Goal: Transaction & Acquisition: Download file/media

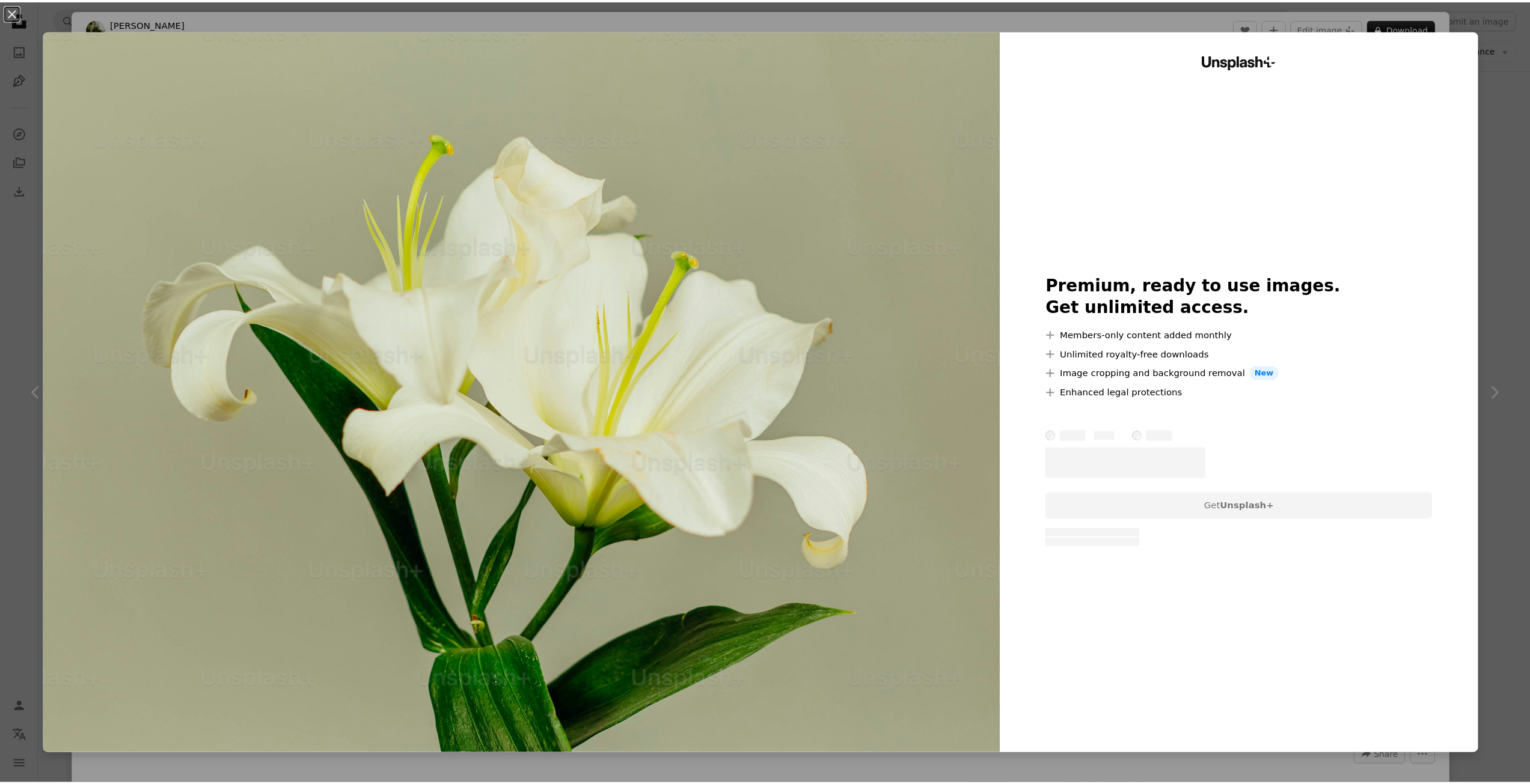
scroll to position [901, 0]
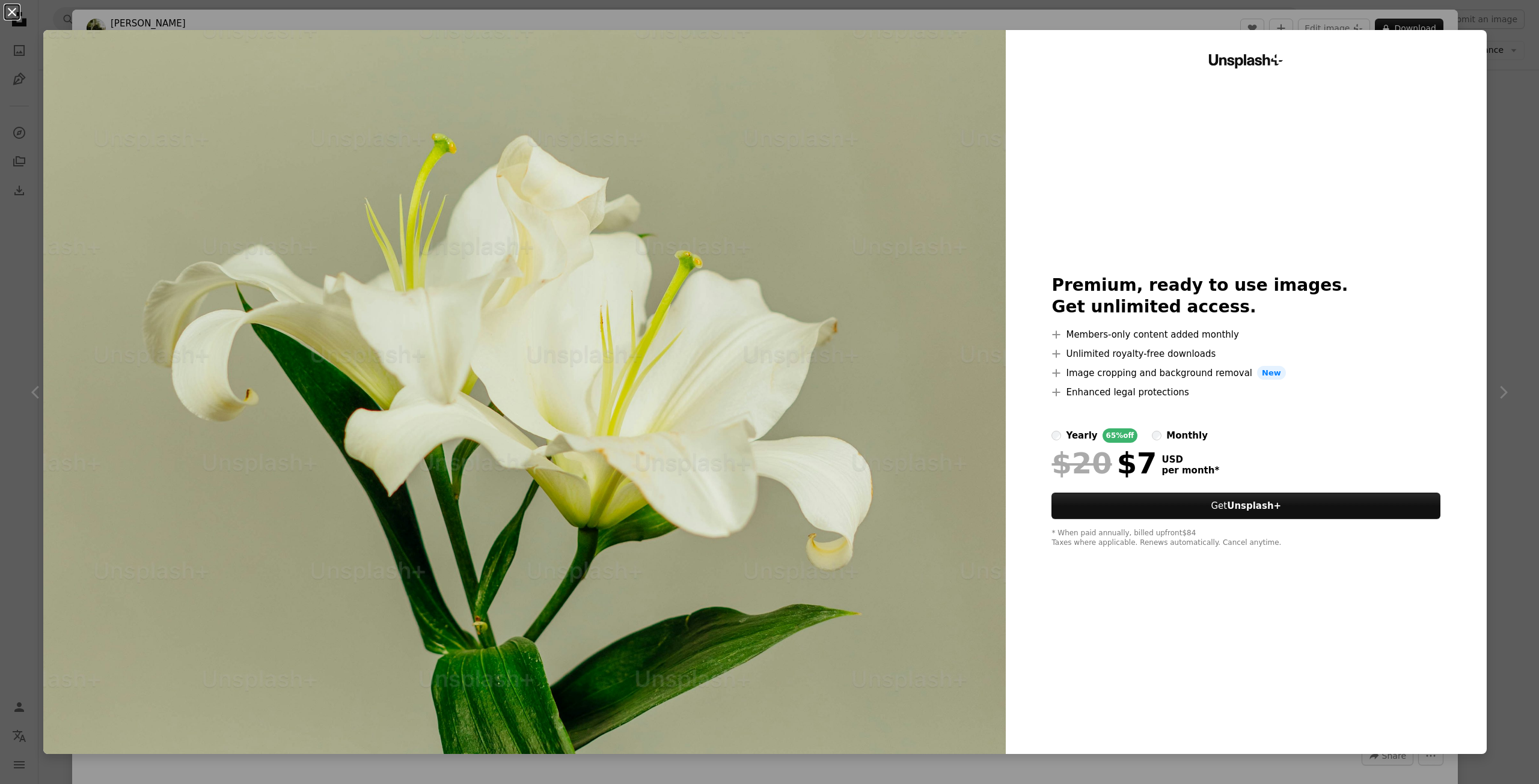
click at [10, 5] on button "An X shape" at bounding box center [12, 12] width 15 height 15
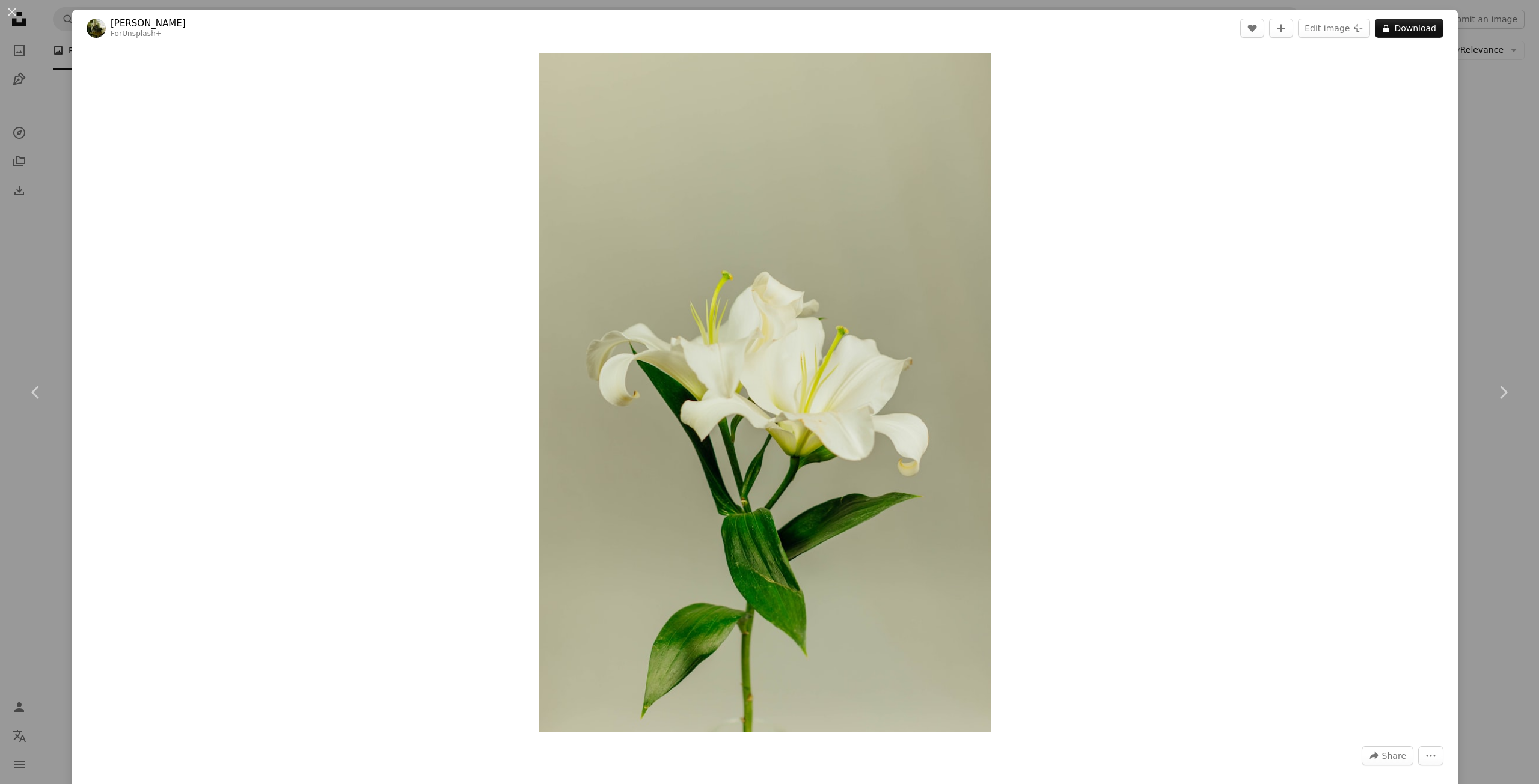
click at [1455, 74] on div "An X shape Chevron left Chevron right [PERSON_NAME] For Unsplash+ A heart A plu…" at bounding box center [769, 392] width 1539 height 784
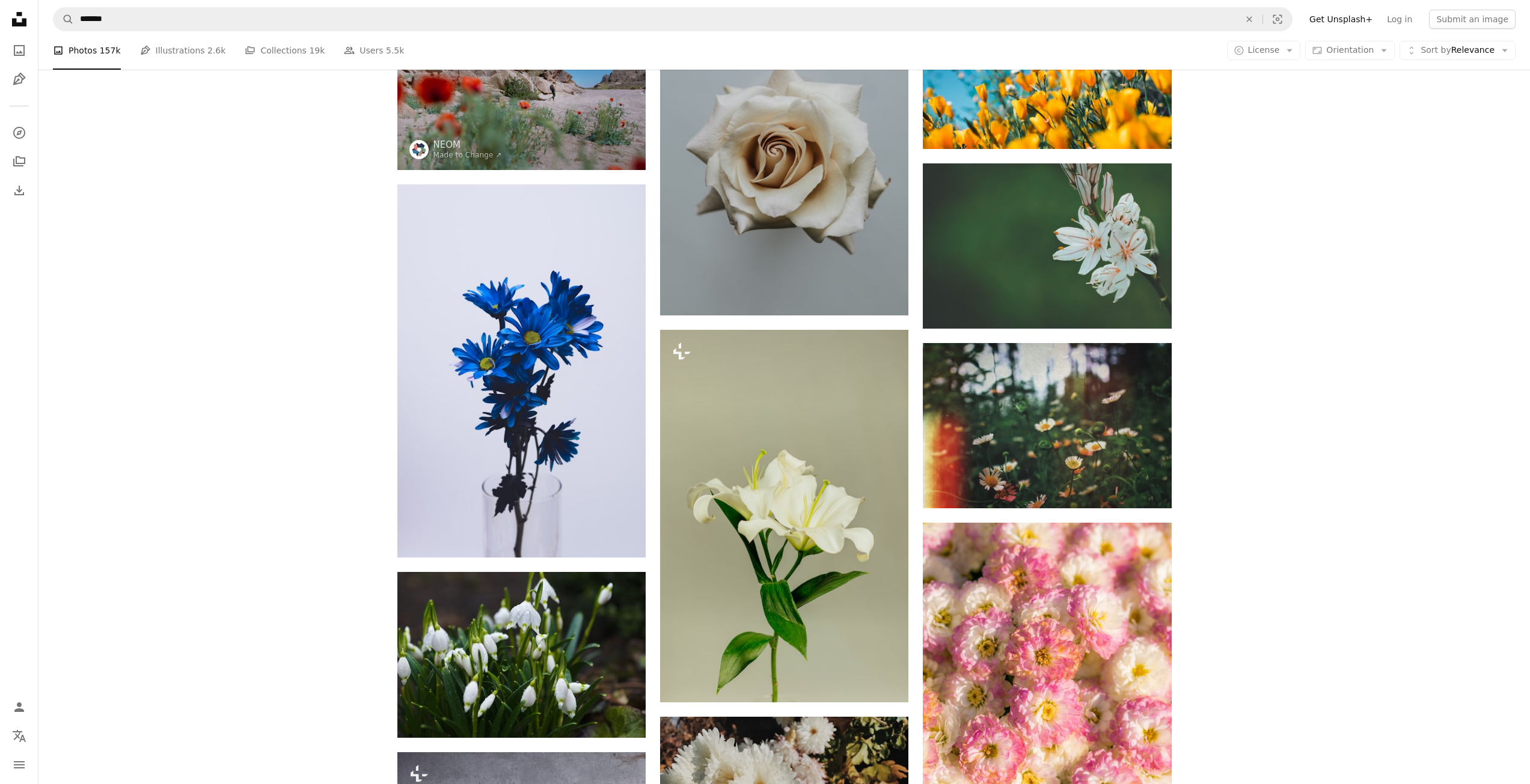
scroll to position [961, 0]
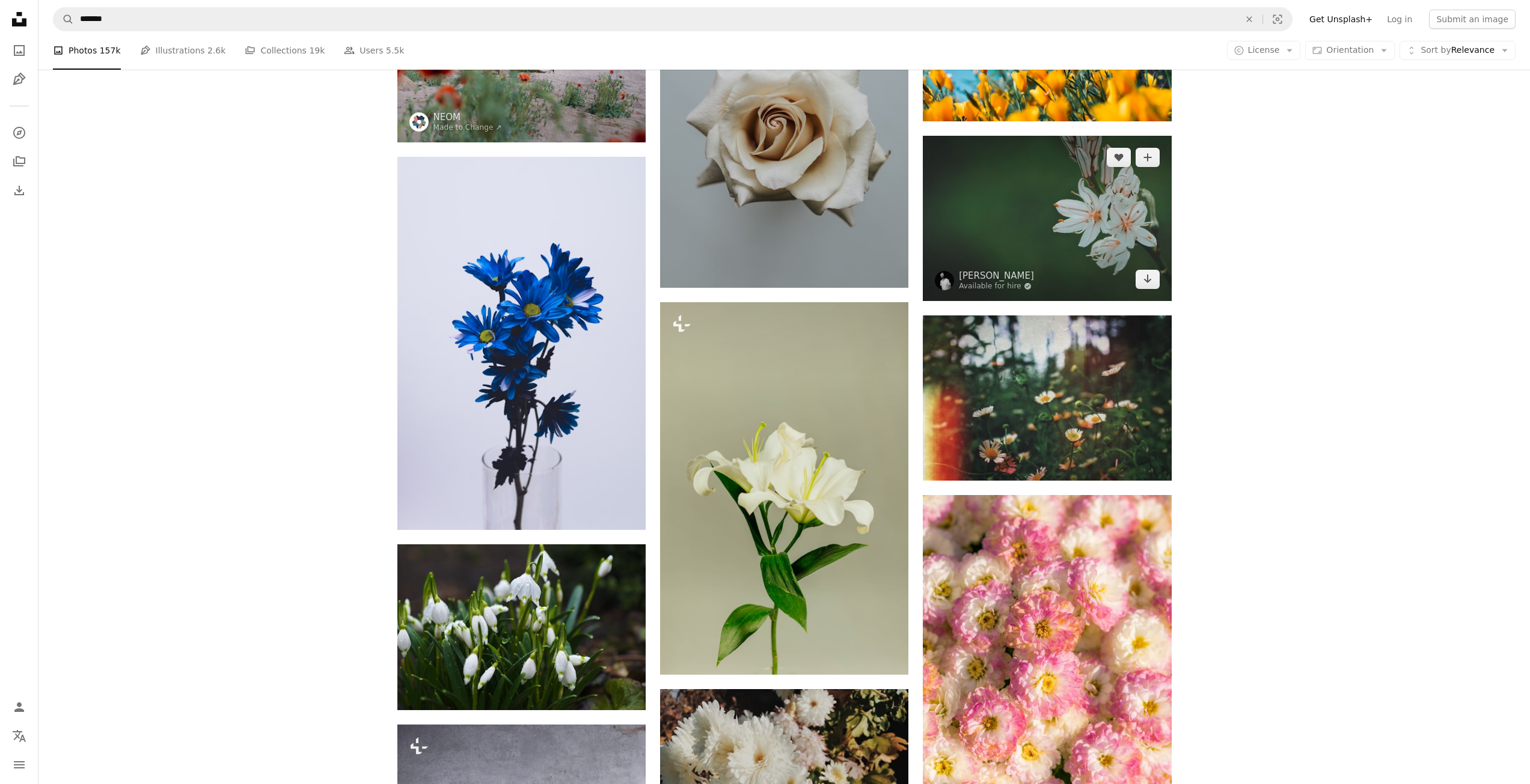
click at [1002, 191] on img at bounding box center [1047, 218] width 248 height 165
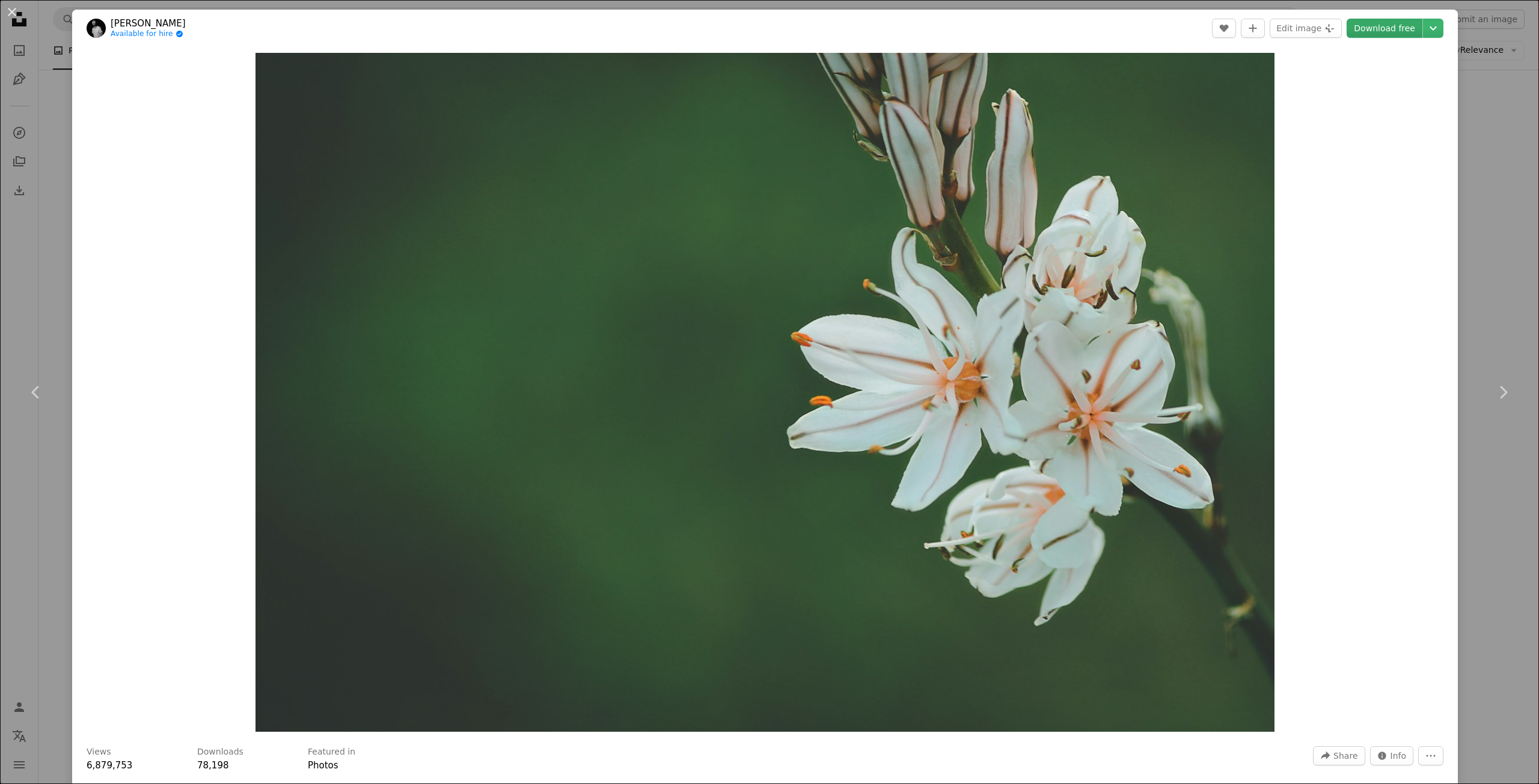
click at [1388, 24] on link "Download free" at bounding box center [1384, 28] width 76 height 19
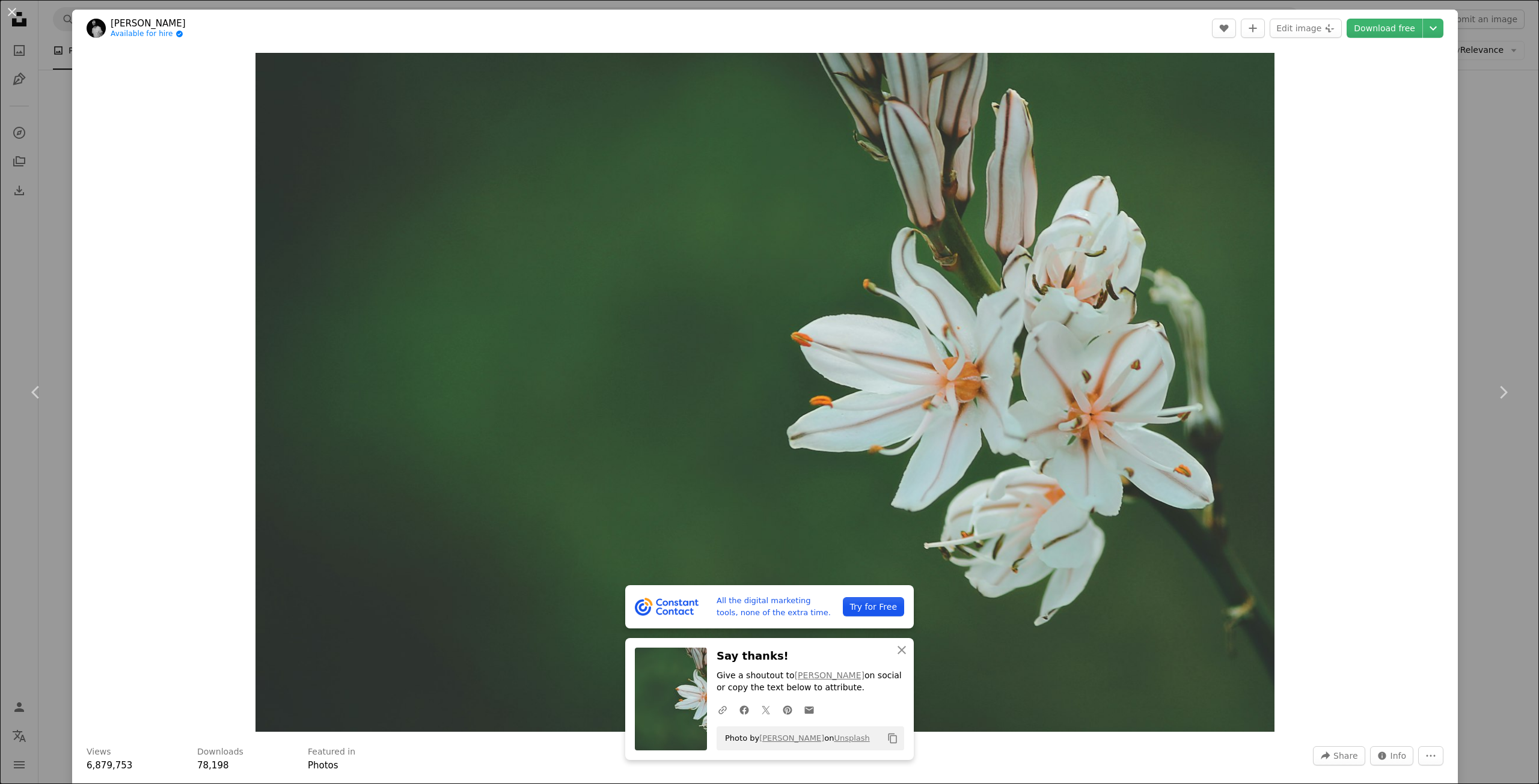
click at [1425, 194] on div "Zoom in" at bounding box center [765, 392] width 1386 height 691
click at [1423, 33] on icon "Chevron down" at bounding box center [1433, 28] width 19 height 15
click at [1322, 83] on link "Medium ( 1920 x 1280 )" at bounding box center [1382, 80] width 125 height 22
click at [1325, 229] on div "Zoom in" at bounding box center [765, 392] width 1386 height 691
click at [1390, 10] on header "[PERSON_NAME] Available for hire A checkmark inside of a circle A heart A plus …" at bounding box center [765, 28] width 1386 height 37
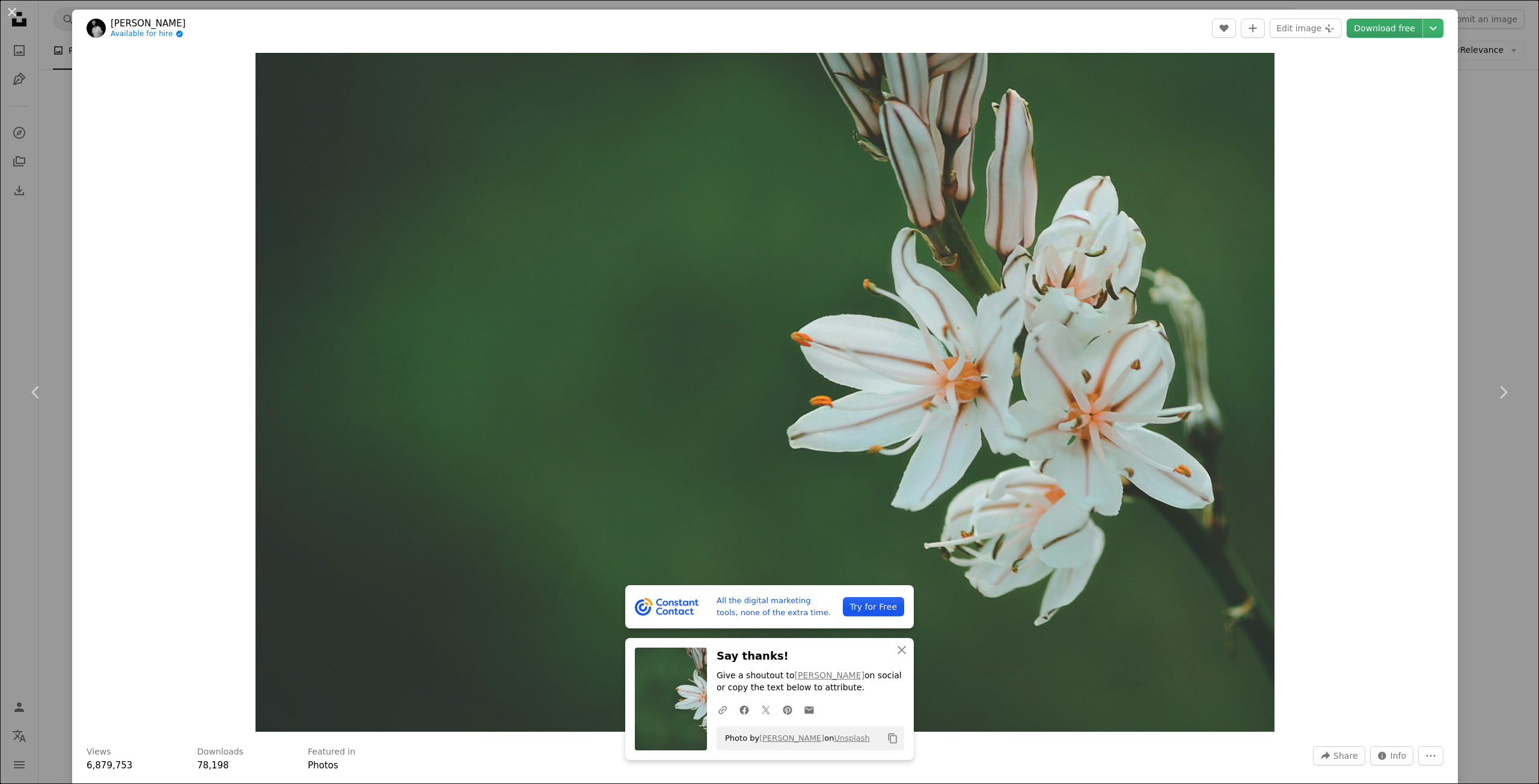
click at [1389, 23] on link "Download free" at bounding box center [1384, 28] width 76 height 19
click at [1425, 161] on div "Zoom in" at bounding box center [765, 392] width 1386 height 691
click at [1423, 28] on icon "Chevron down" at bounding box center [1433, 28] width 19 height 15
click at [18, 15] on button "An X shape" at bounding box center [12, 12] width 15 height 15
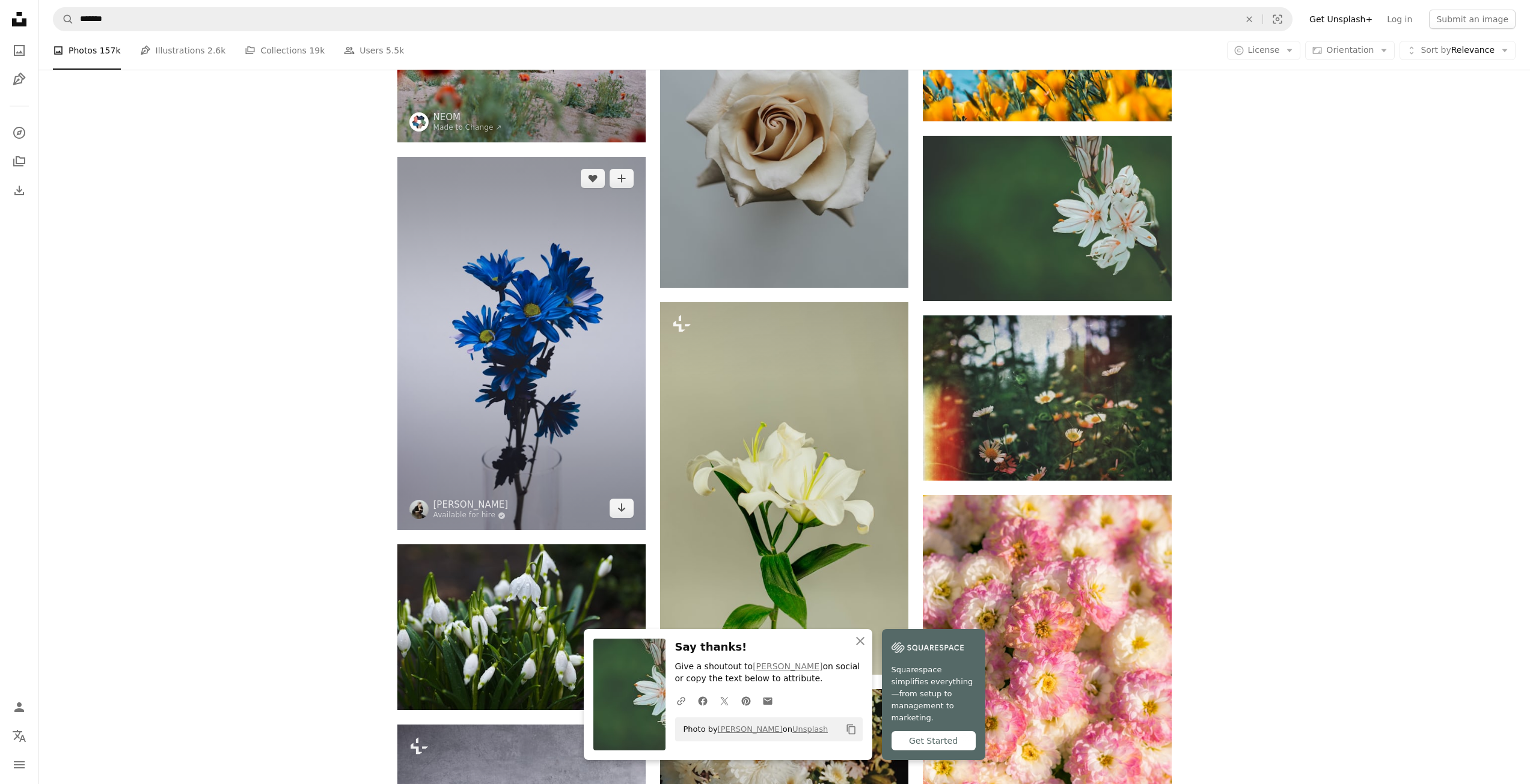
click at [451, 354] on img at bounding box center [521, 343] width 248 height 373
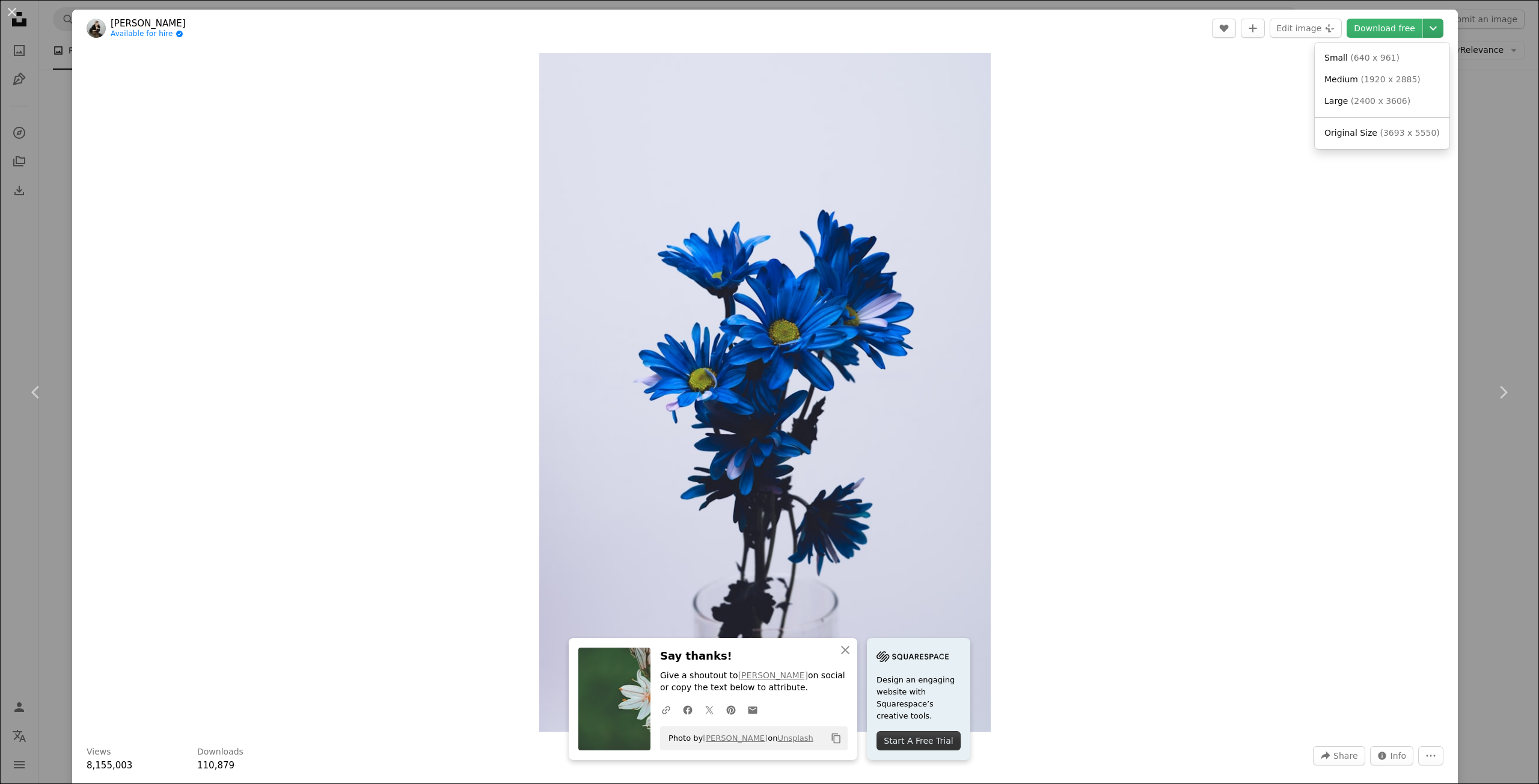
click at [1428, 22] on icon "Chevron down" at bounding box center [1433, 28] width 19 height 15
click at [13, 13] on button "An X shape" at bounding box center [12, 12] width 15 height 15
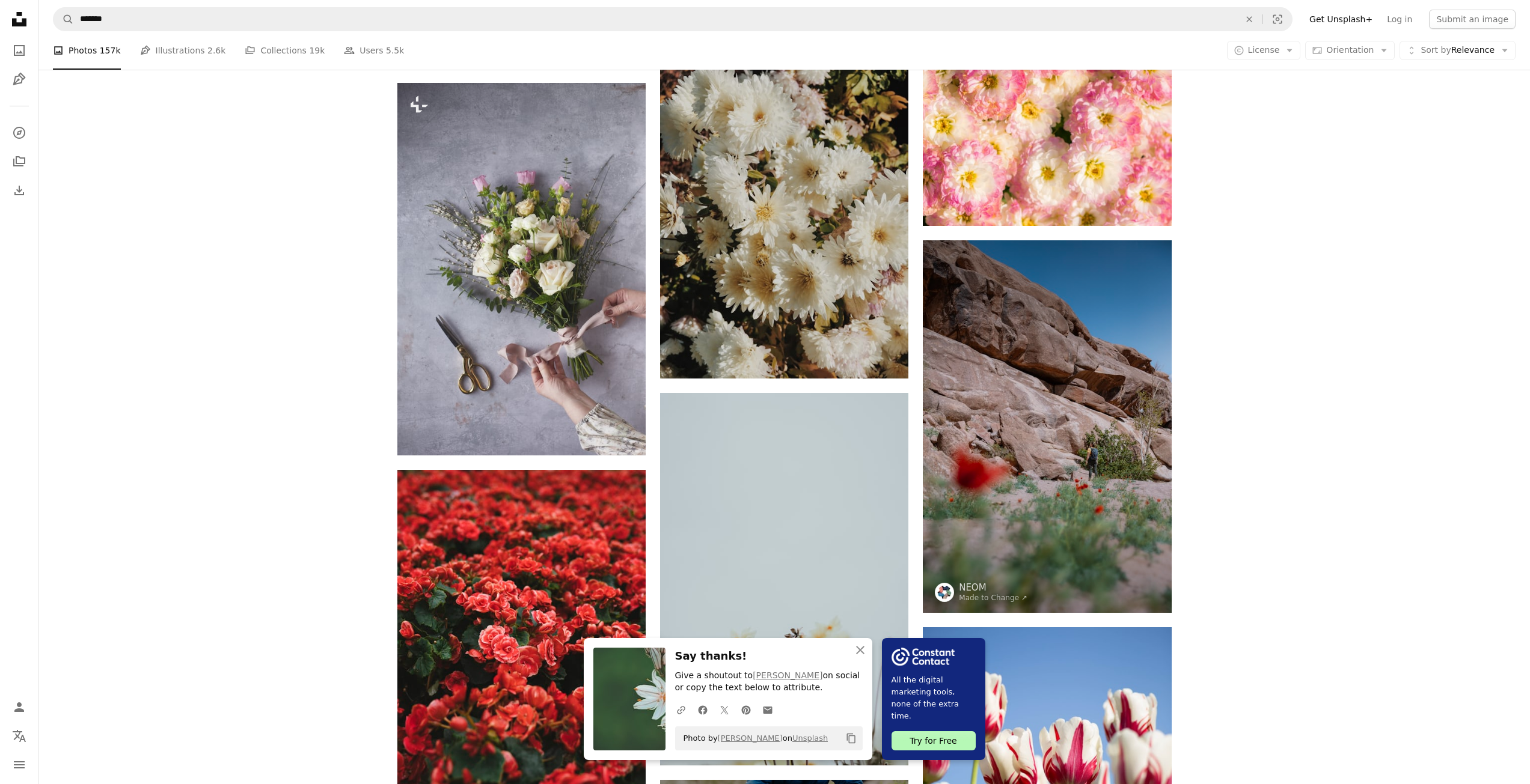
scroll to position [1623, 0]
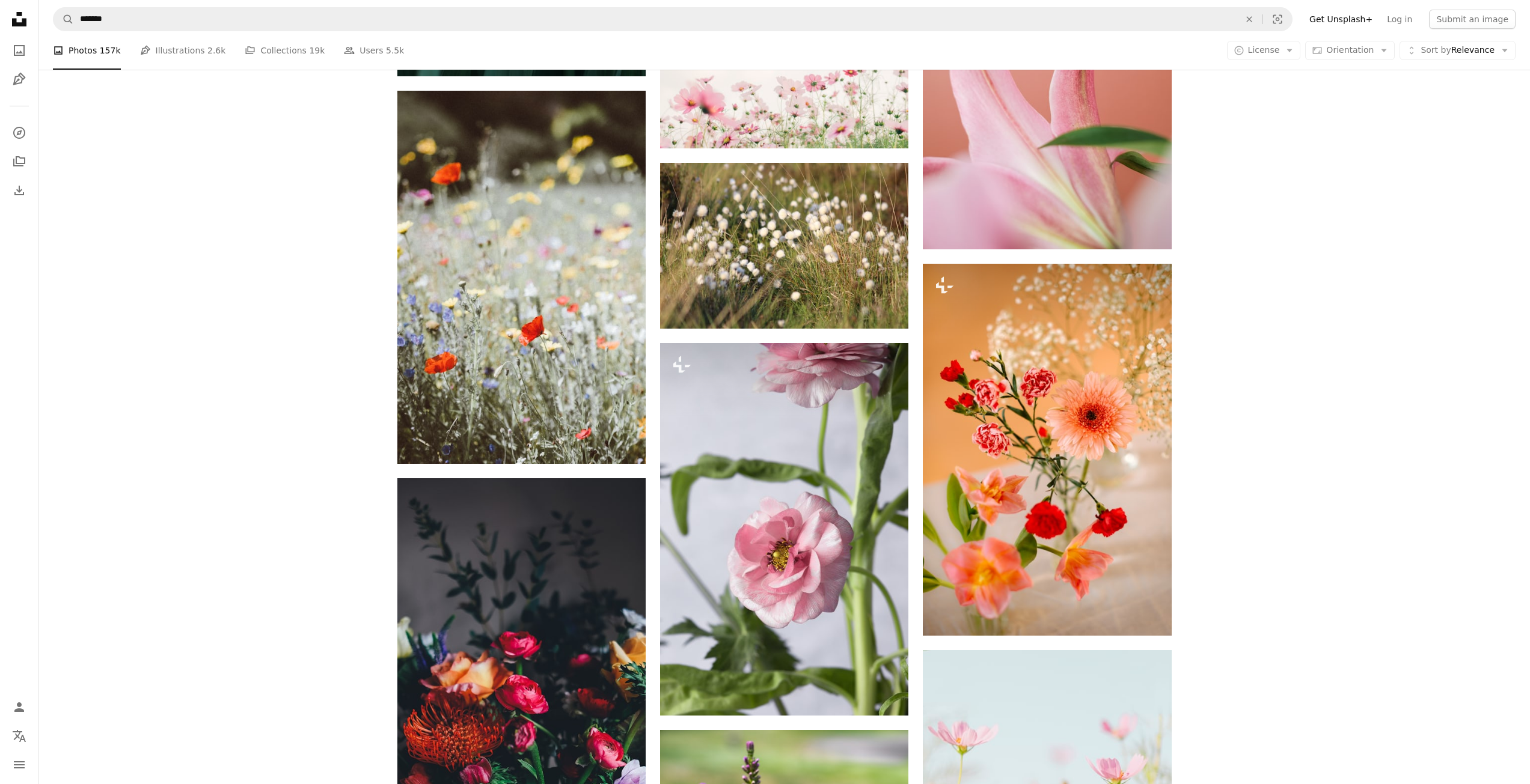
scroll to position [2812, 0]
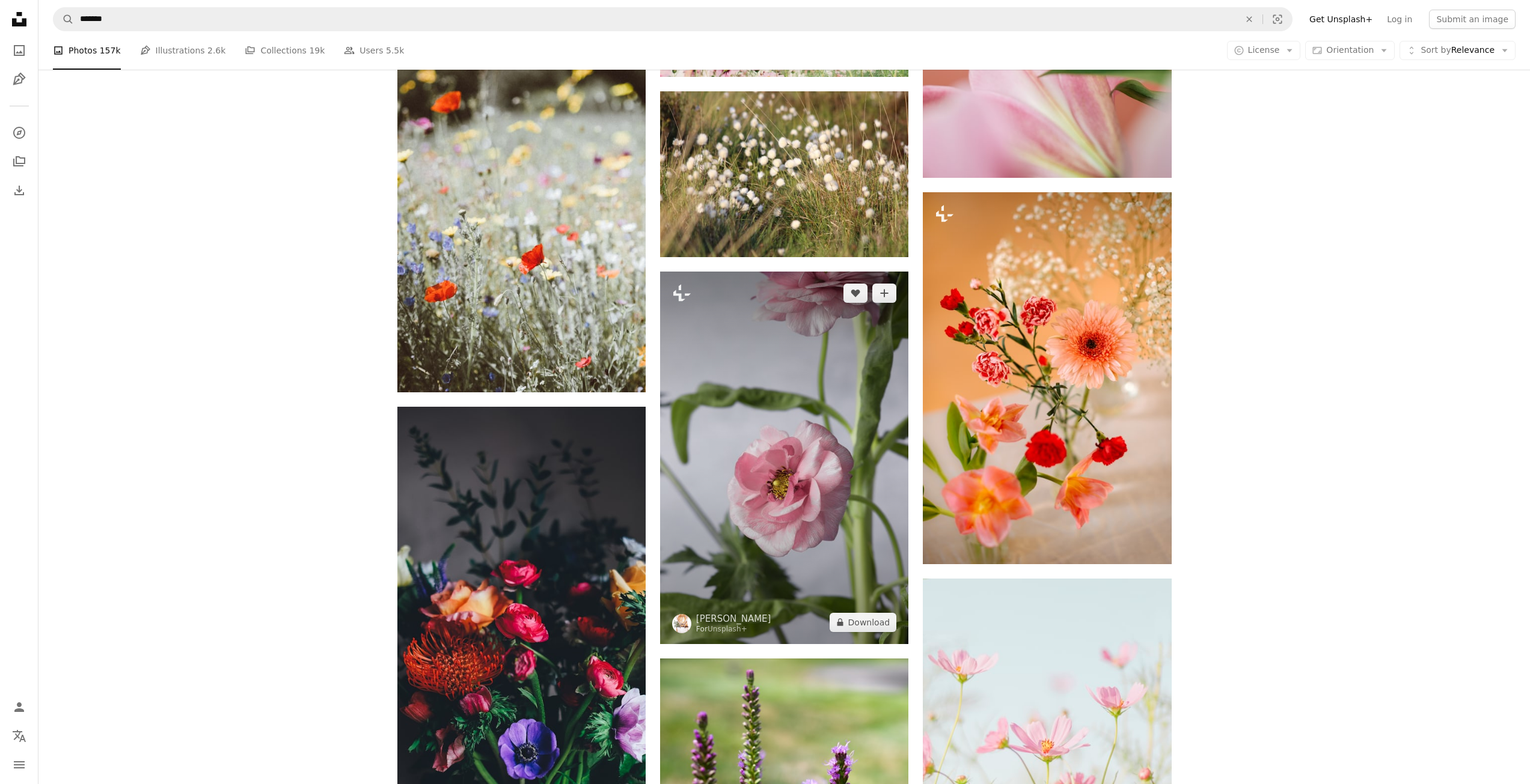
click at [770, 371] on img at bounding box center [784, 458] width 248 height 373
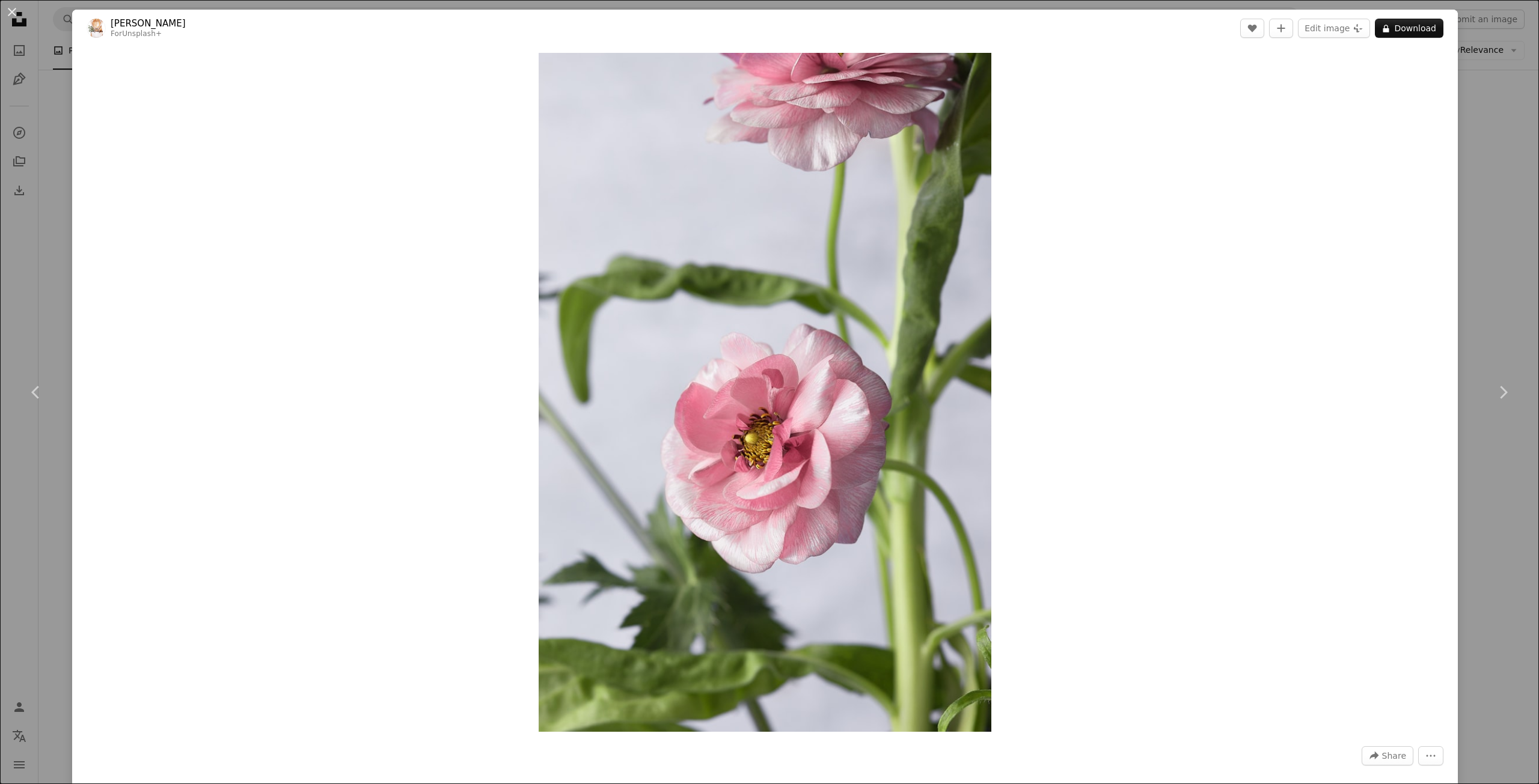
click at [15, 8] on button "An X shape" at bounding box center [12, 12] width 15 height 15
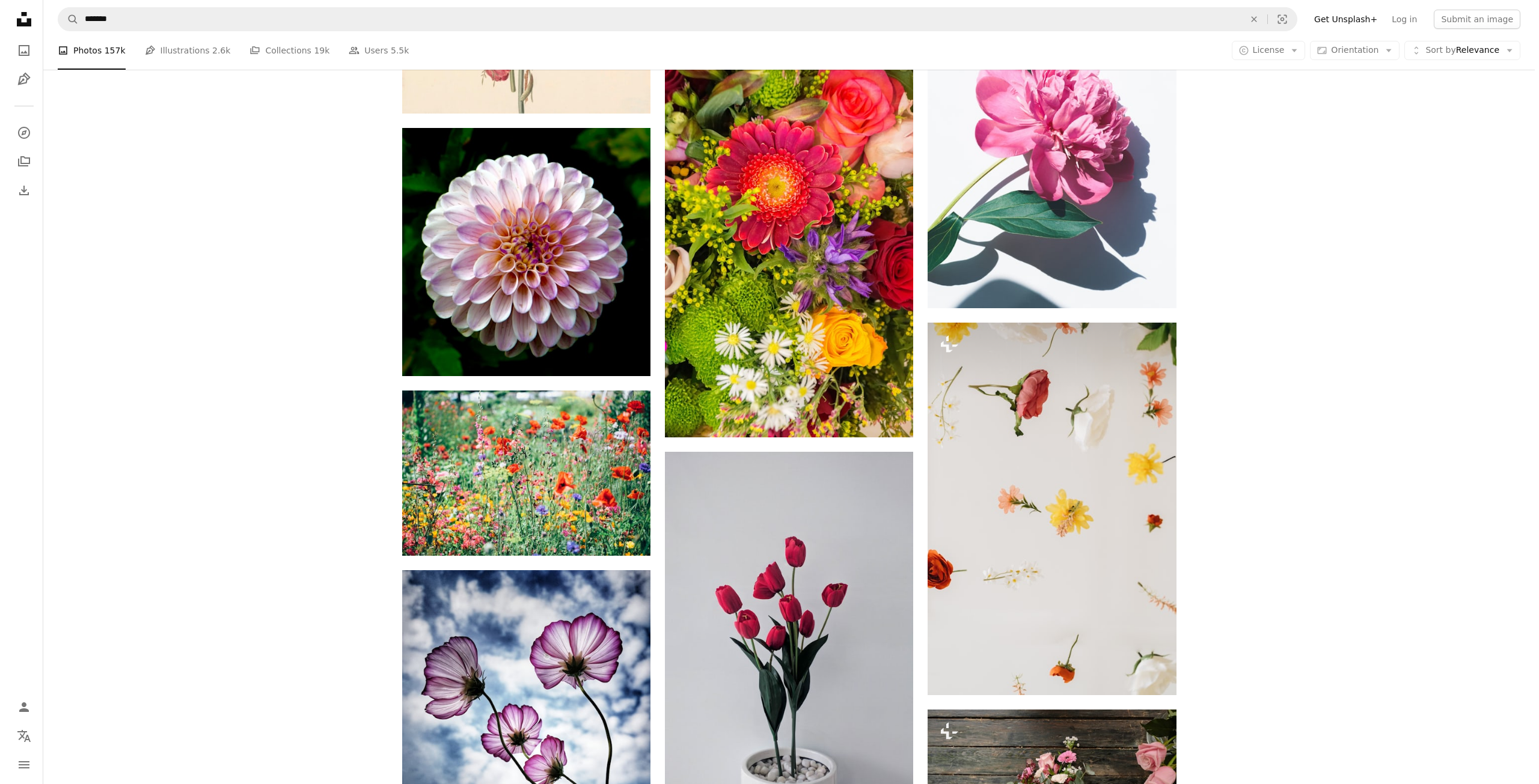
scroll to position [7139, 0]
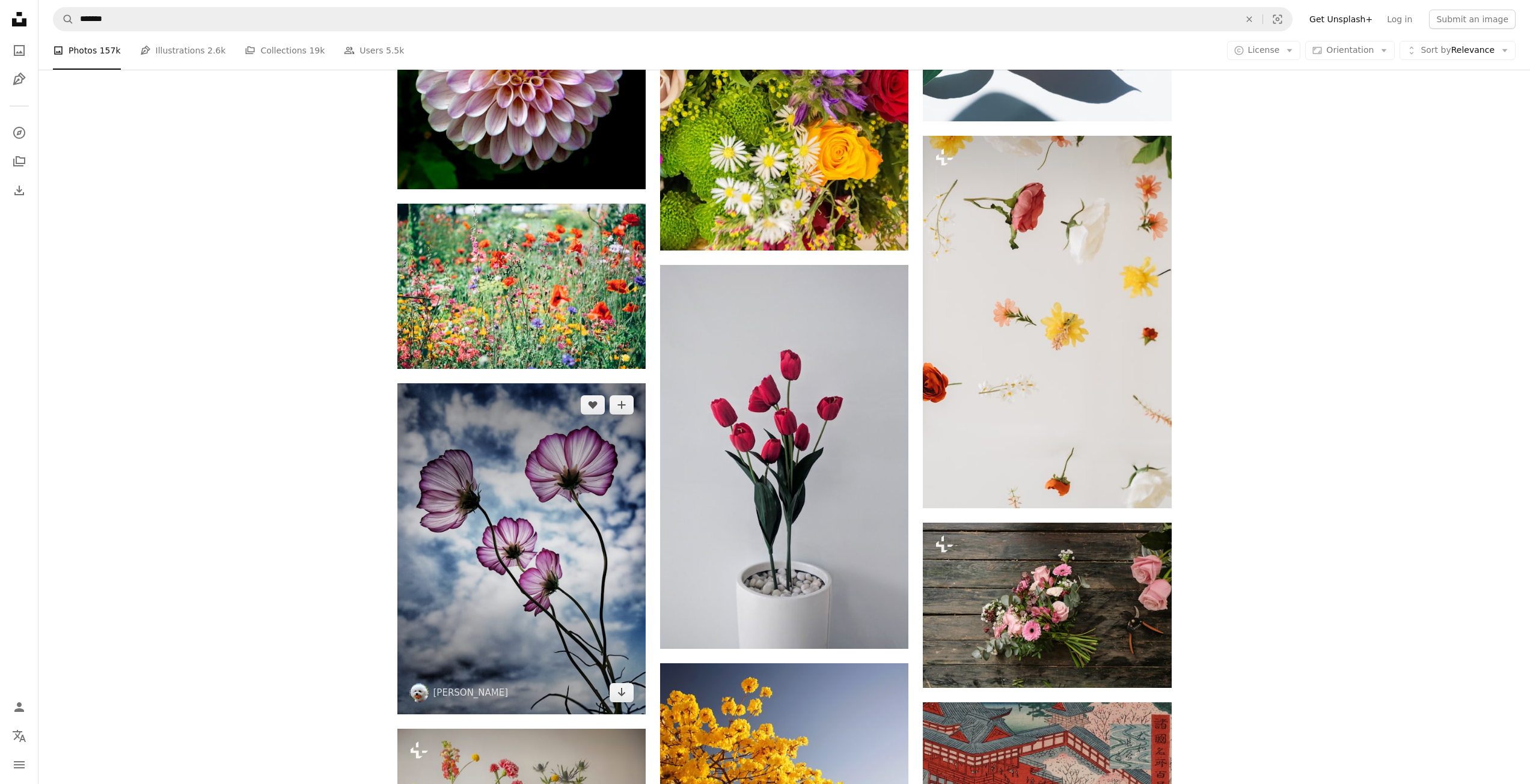
click at [603, 475] on img at bounding box center [521, 549] width 248 height 331
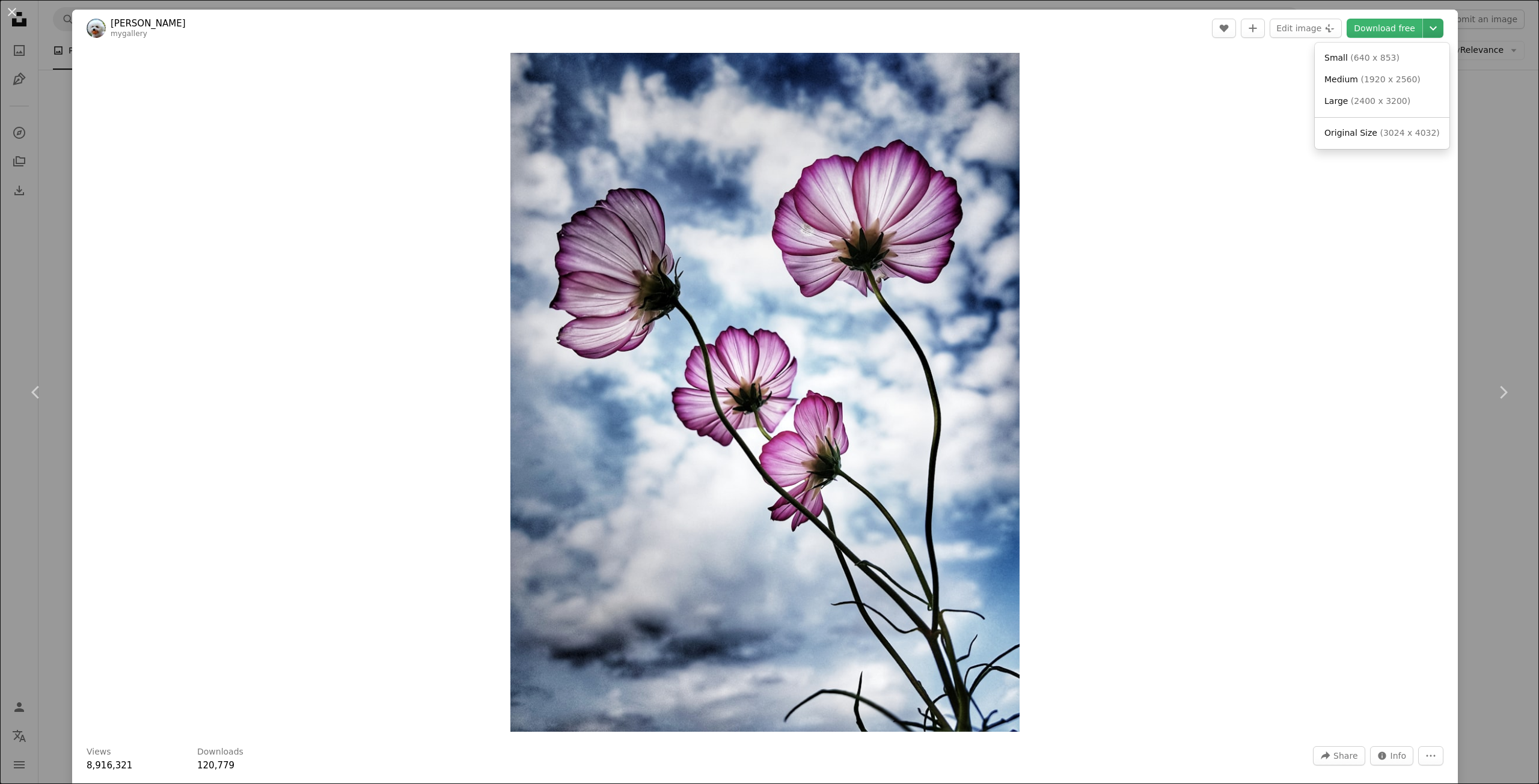
click at [1423, 32] on icon "Chevron down" at bounding box center [1433, 28] width 19 height 15
click at [1396, 79] on span "( 1920 x 2560 )" at bounding box center [1390, 79] width 60 height 10
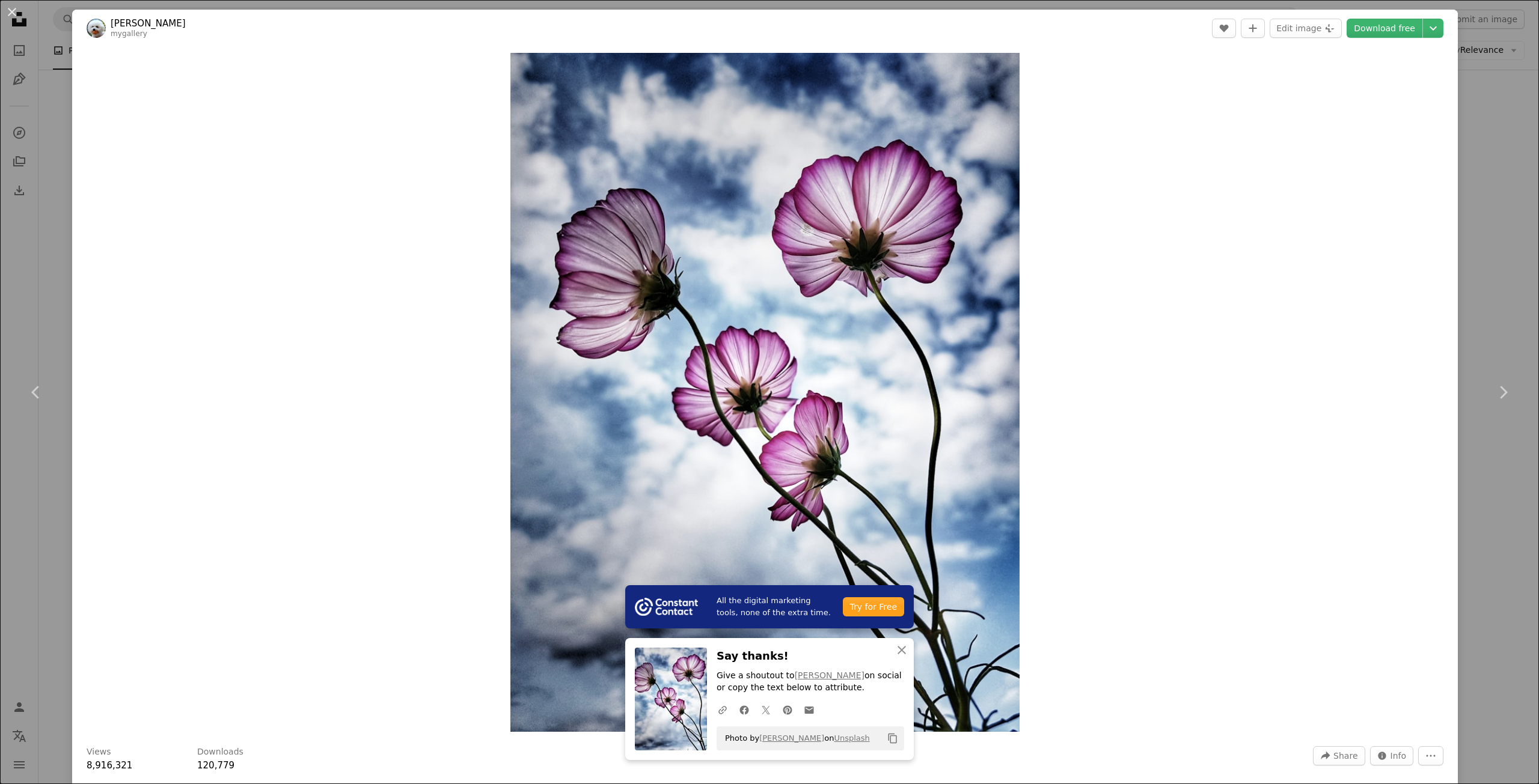
click at [1196, 222] on div "Zoom in" at bounding box center [765, 392] width 1386 height 691
click at [1423, 30] on icon "Chevron down" at bounding box center [1433, 28] width 19 height 15
